Goal: Transaction & Acquisition: Purchase product/service

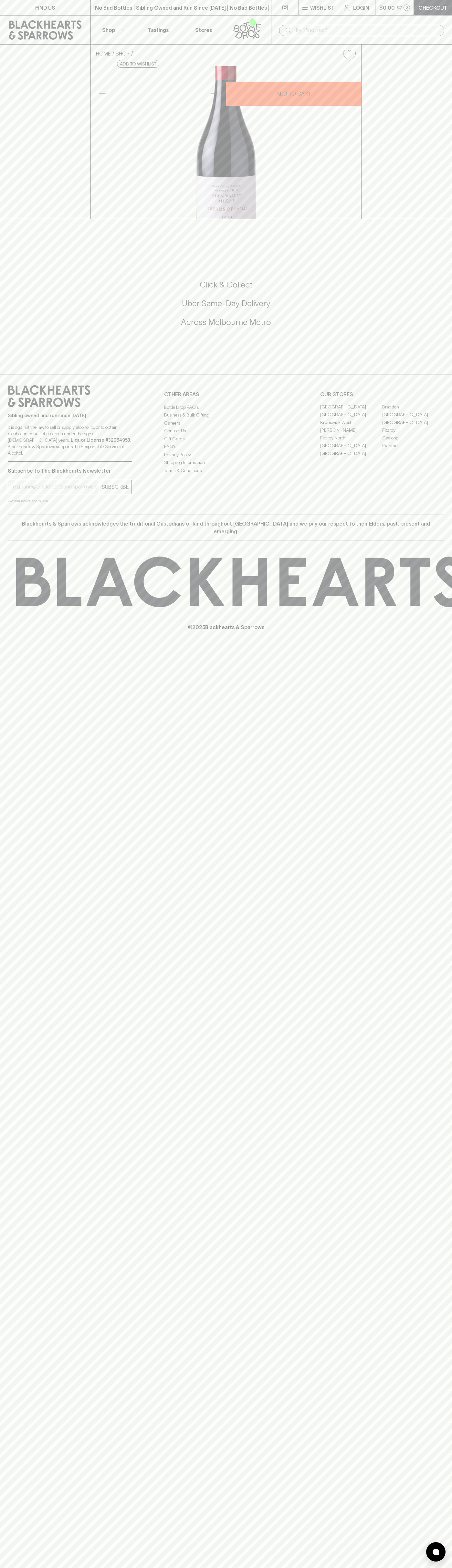
click at [72, 27] on icon at bounding box center [45, 30] width 81 height 19
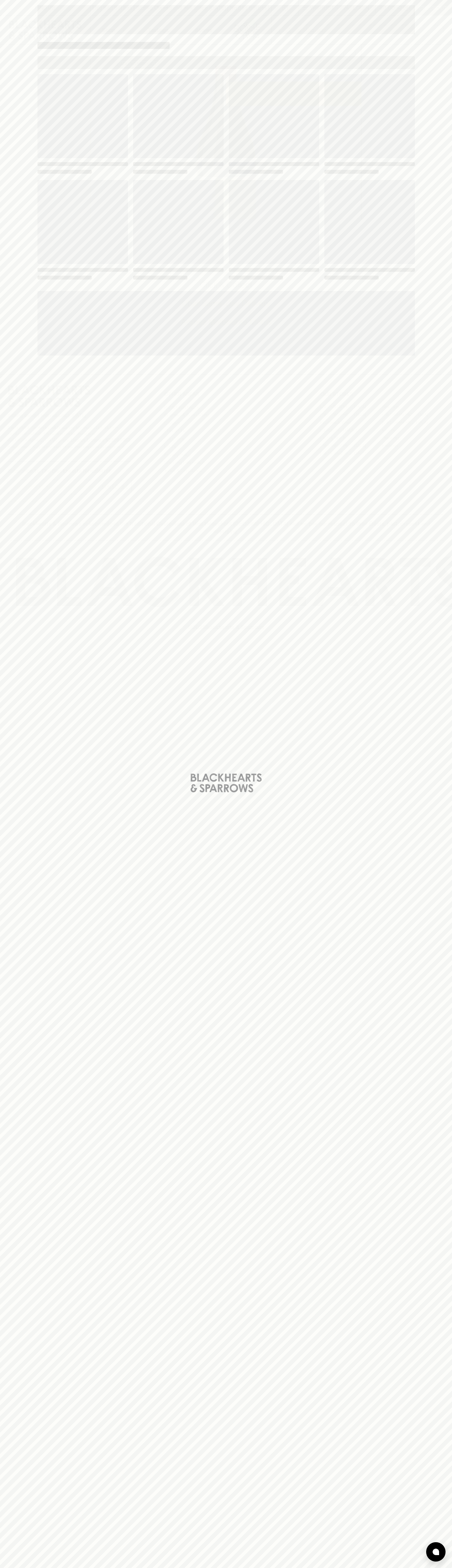
click at [88, 1567] on html "FIND US | No Bad Bottles | Sibling Owned and Run Since [DATE] | No Bad Bottles …" at bounding box center [226, 784] width 452 height 1568
click at [12, 1202] on div "Loading" at bounding box center [226, 784] width 452 height 1568
